Goal: Task Accomplishment & Management: Manage account settings

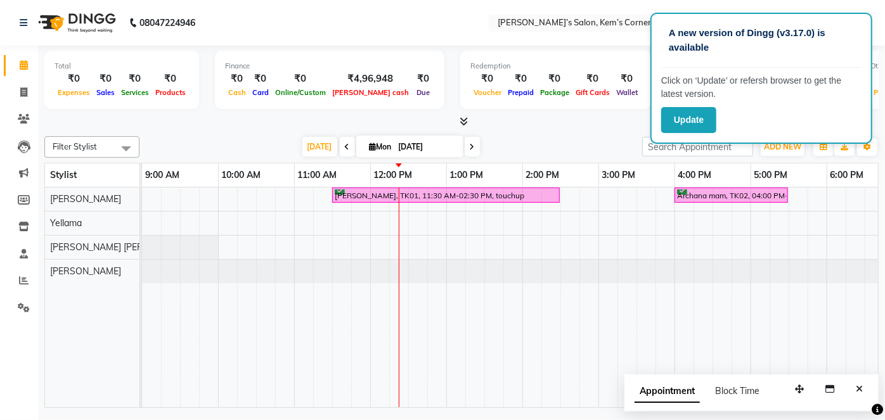
scroll to position [0, 152]
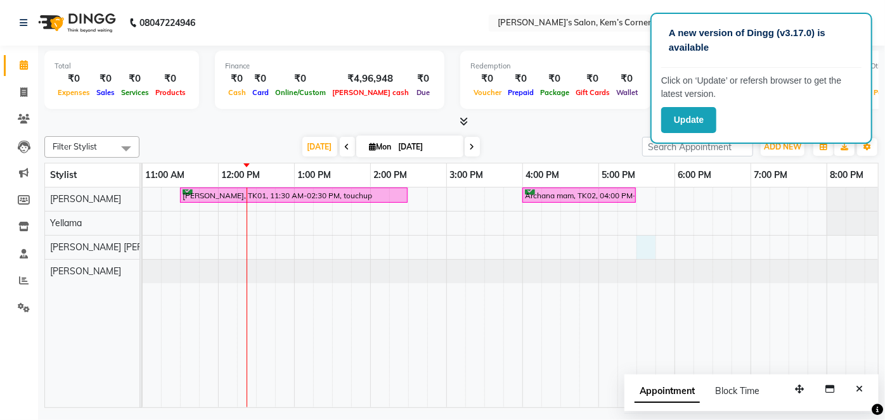
click at [642, 249] on div "[PERSON_NAME], TK01, 11:30 AM-02:30 PM, touchup Archana mam, TK02, 04:00 PM-05:…" at bounding box center [484, 298] width 989 height 220
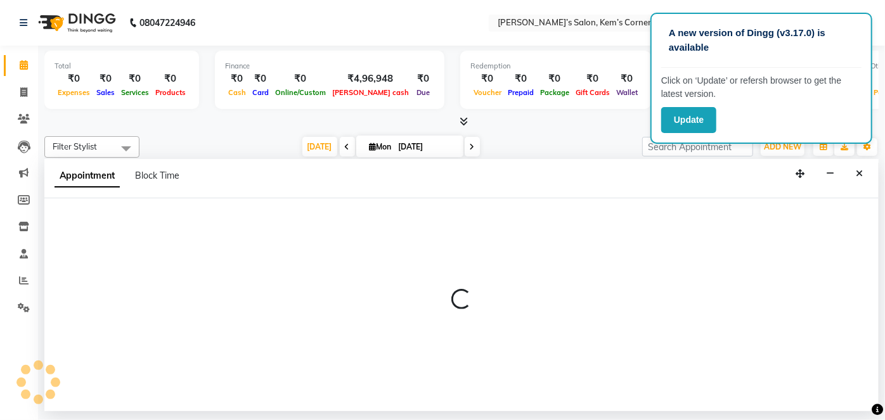
select select "62914"
select select "1050"
select select "tentative"
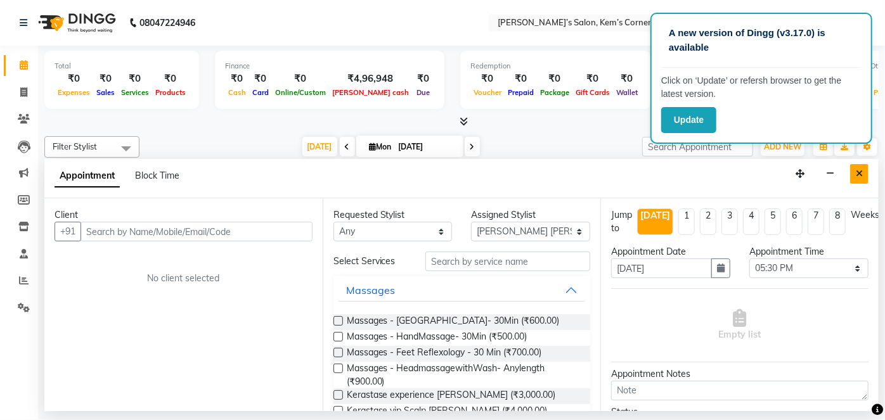
click at [858, 170] on icon "Close" at bounding box center [859, 173] width 7 height 9
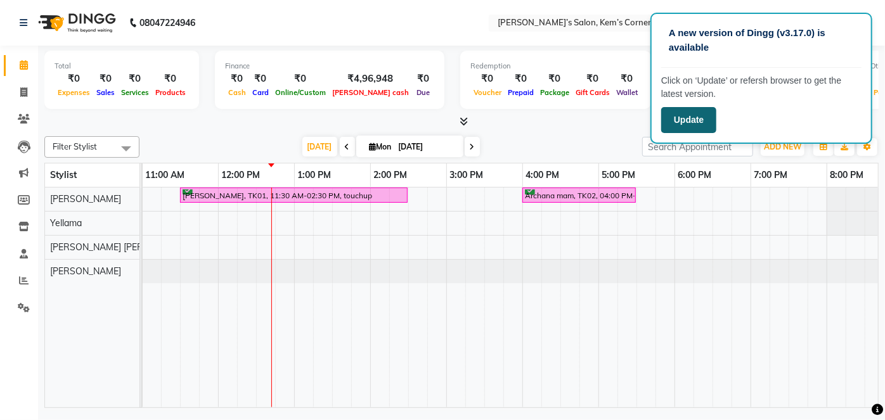
click at [228, 29] on nav "08047224946 Select Location × [PERSON_NAME]’s Salon, [PERSON_NAME]’s Corner Wha…" at bounding box center [442, 23] width 885 height 46
click at [810, 259] on div "[PERSON_NAME], TK01, 11:30 AM-02:30 PM, touchup Archana mam, TK02, 04:00 PM-05:…" at bounding box center [484, 298] width 989 height 220
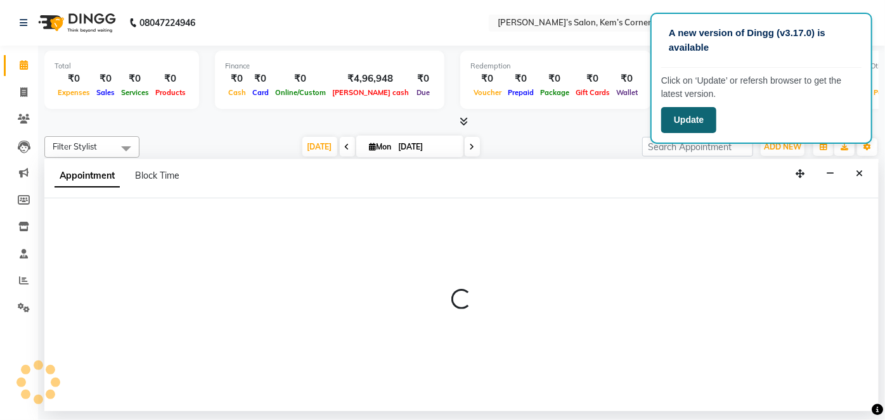
click at [677, 119] on button "Update" at bounding box center [688, 120] width 55 height 26
select select "62914"
select select "tentative"
